Goal: Task Accomplishment & Management: Manage account settings

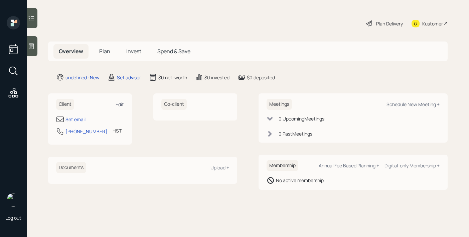
click at [118, 106] on div "Edit" at bounding box center [120, 104] width 8 height 6
select select "Pacific/[GEOGRAPHIC_DATA]"
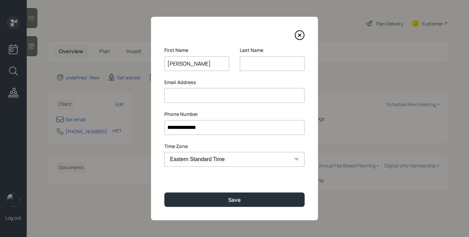
type input "[PERSON_NAME]"
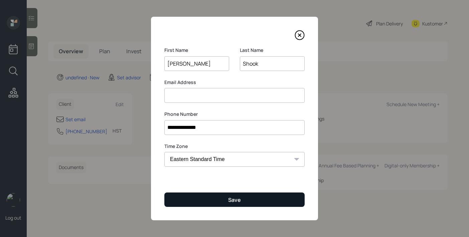
type input "Shook"
click at [273, 202] on button "Save" at bounding box center [234, 199] width 140 height 14
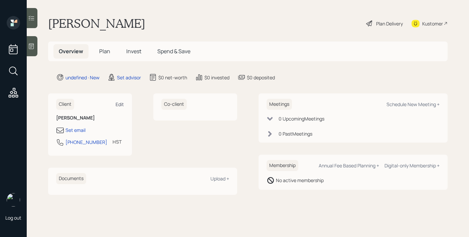
click at [120, 104] on div "Edit" at bounding box center [120, 104] width 8 height 6
select select "Pacific/[GEOGRAPHIC_DATA]"
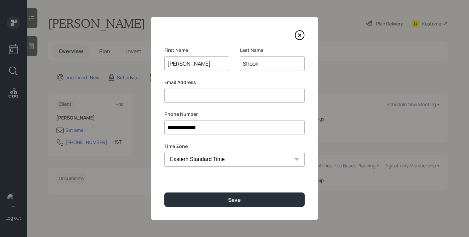
click at [214, 98] on input at bounding box center [234, 95] width 140 height 15
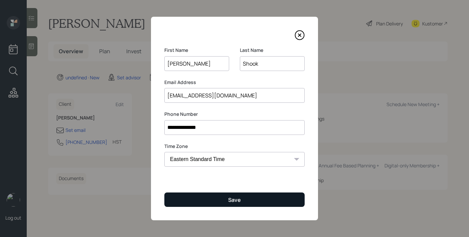
type input "[EMAIL_ADDRESS][DOMAIN_NAME]"
click at [200, 192] on button "Save" at bounding box center [234, 199] width 140 height 14
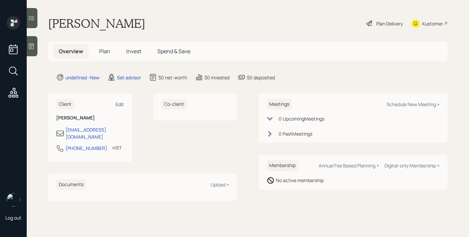
click at [121, 105] on div "Edit" at bounding box center [120, 104] width 8 height 6
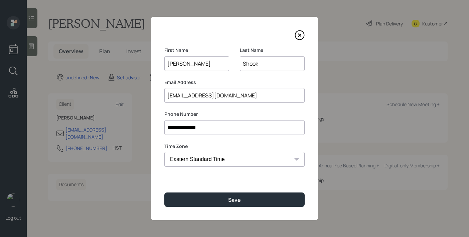
click at [254, 165] on select "Eastern Standard Time Central Standard Time Mountain Standard Time Pacific Stan…" at bounding box center [234, 159] width 140 height 15
select select "America/Los_Angeles"
click at [164, 152] on select "Eastern Standard Time Central Standard Time Mountain Standard Time Pacific Stan…" at bounding box center [234, 159] width 140 height 15
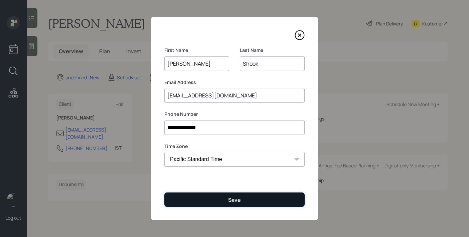
click at [243, 194] on button "Save" at bounding box center [234, 199] width 140 height 14
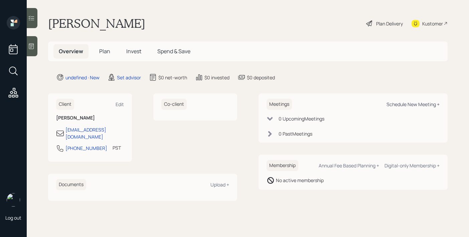
click at [422, 103] on div "Schedule New Meeting +" at bounding box center [413, 104] width 53 height 6
select select "round-[PERSON_NAME]"
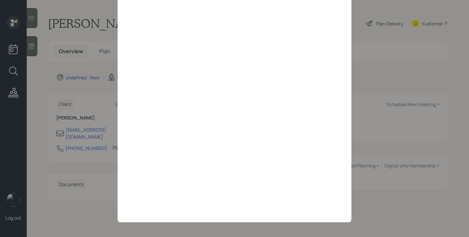
scroll to position [12, 0]
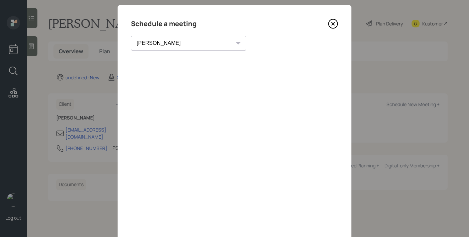
click at [335, 21] on icon at bounding box center [333, 24] width 10 height 10
